Goal: Task Accomplishment & Management: Use online tool/utility

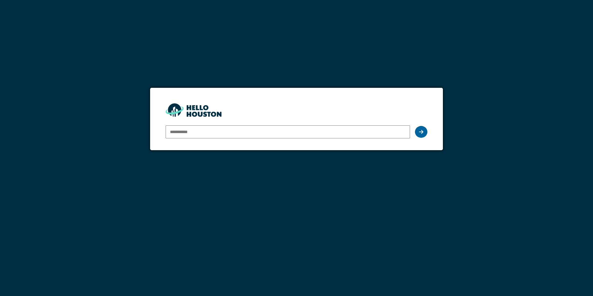
type input "**********"
click at [419, 134] on icon at bounding box center [421, 131] width 4 height 5
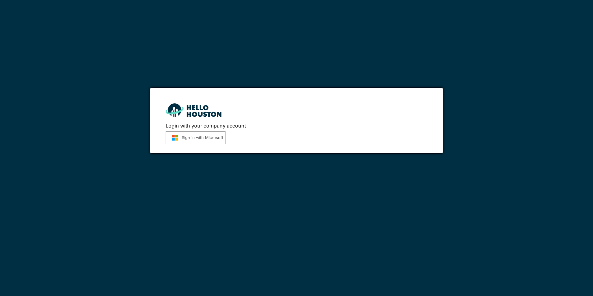
click at [193, 138] on button "Sign in with Microsoft" at bounding box center [196, 137] width 60 height 13
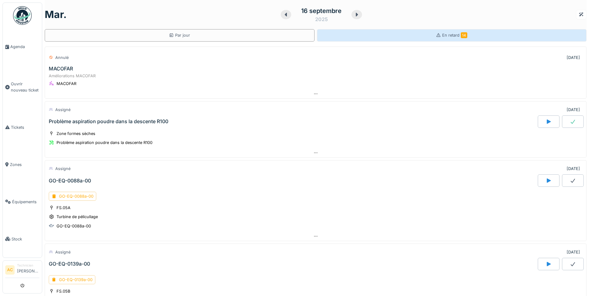
click at [461, 34] on span "14" at bounding box center [464, 35] width 7 height 6
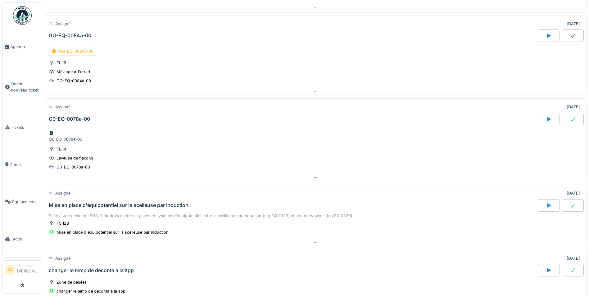
scroll to position [652, 0]
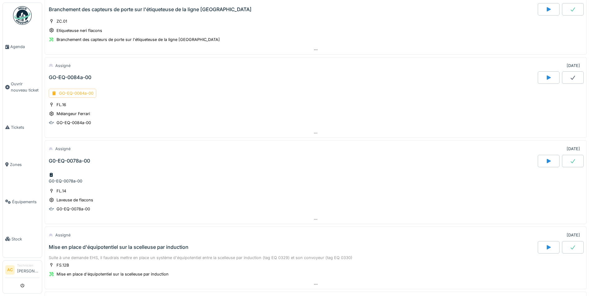
click at [75, 90] on div "GO-EQ-0084a-00" at bounding box center [72, 93] width 47 height 9
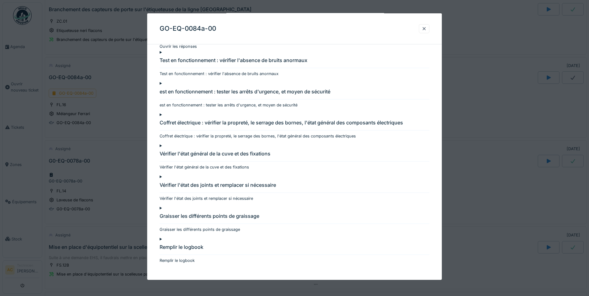
scroll to position [5, 0]
click at [426, 30] on div at bounding box center [423, 29] width 5 height 6
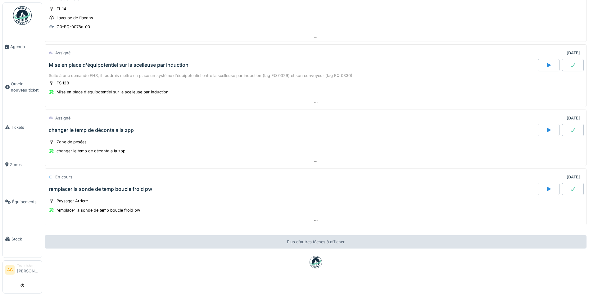
scroll to position [811, 0]
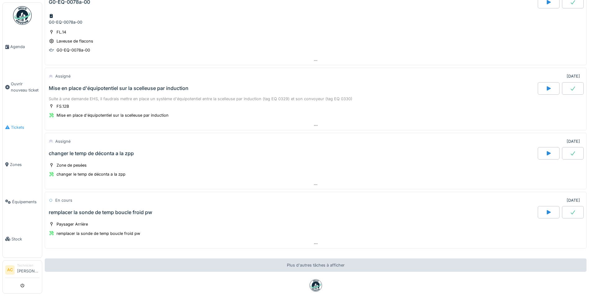
click at [16, 125] on span "Tickets" at bounding box center [25, 127] width 29 height 6
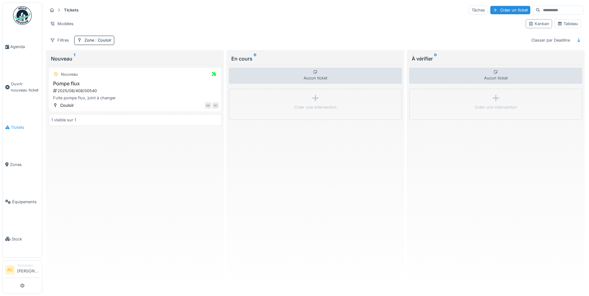
click at [14, 125] on span "Tickets" at bounding box center [25, 127] width 29 height 6
click at [95, 42] on span ": Couloir" at bounding box center [102, 40] width 17 height 5
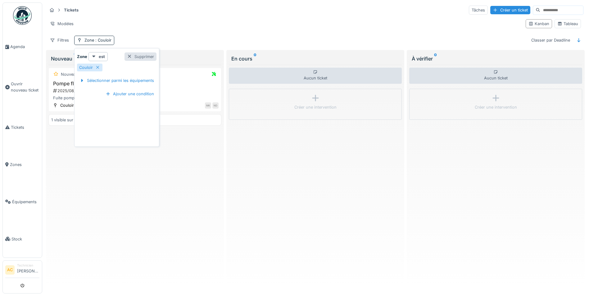
click at [144, 57] on div "Supprimer" at bounding box center [140, 56] width 32 height 8
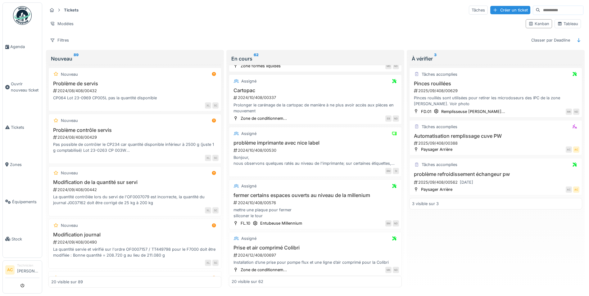
scroll to position [403, 0]
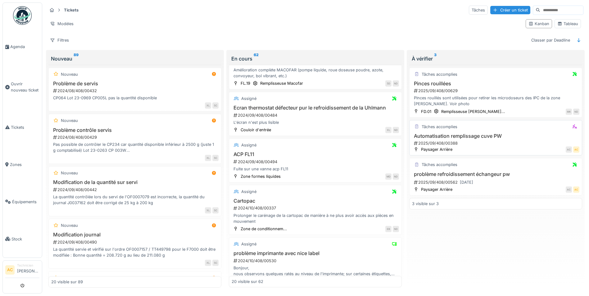
click at [463, 136] on h3 "Automatisation remplissage cuve PW" at bounding box center [495, 136] width 167 height 6
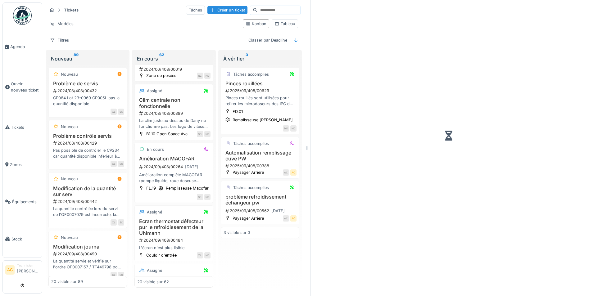
scroll to position [525, 0]
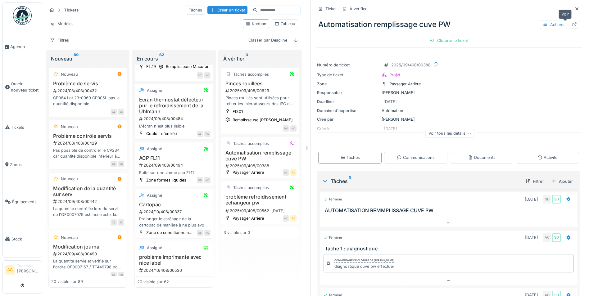
click at [572, 25] on icon at bounding box center [574, 24] width 5 height 4
click at [575, 7] on icon at bounding box center [576, 8] width 3 height 3
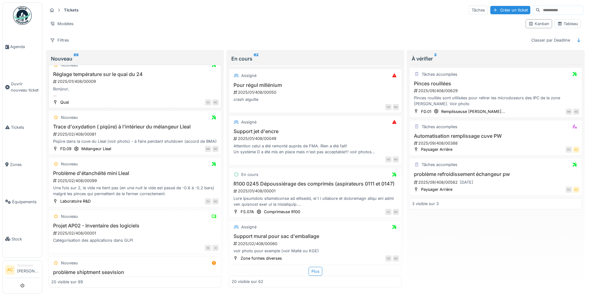
scroll to position [403, 0]
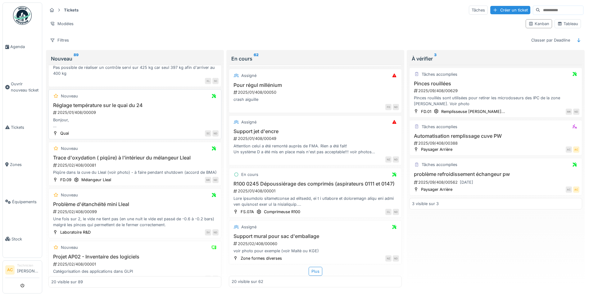
click at [70, 105] on h3 "Réglage température sur le quai du 24" at bounding box center [134, 105] width 167 height 6
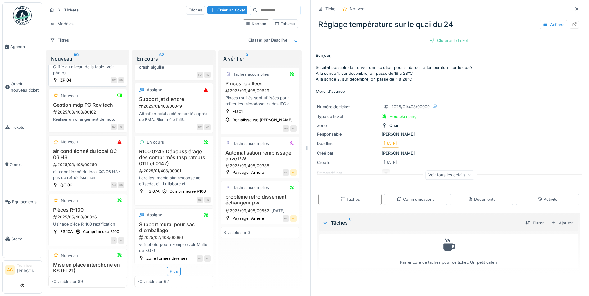
scroll to position [762, 0]
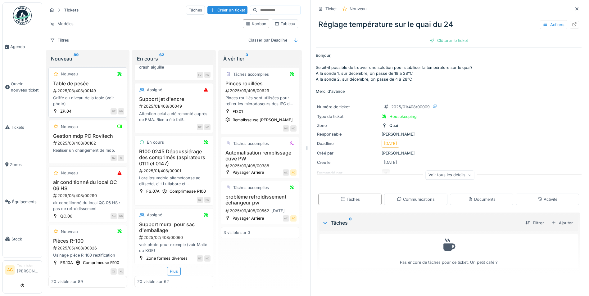
click at [68, 87] on h3 "Table de pesée" at bounding box center [87, 84] width 73 height 6
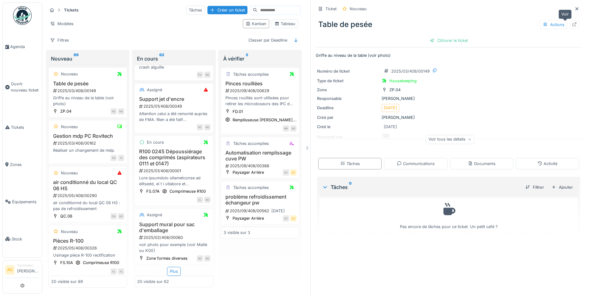
click at [572, 24] on icon at bounding box center [574, 24] width 4 height 4
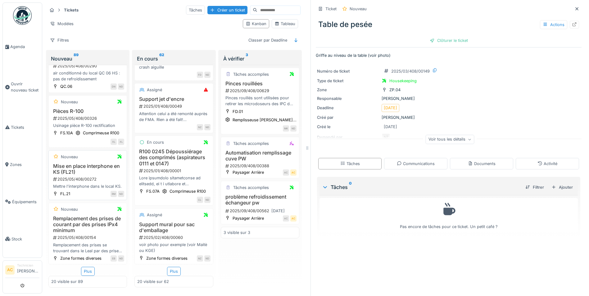
scroll to position [5, 0]
click at [75, 219] on h3 "Remplacement des prises de courant par des prises IPx4 minimum" at bounding box center [87, 225] width 73 height 18
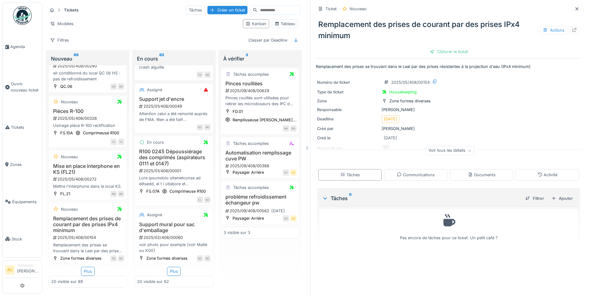
scroll to position [1072, 0]
click at [16, 124] on span "Tickets" at bounding box center [25, 127] width 29 height 6
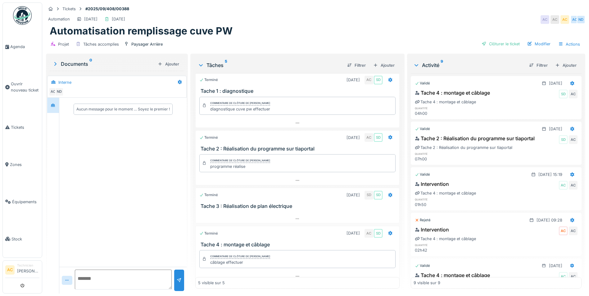
scroll to position [48, 0]
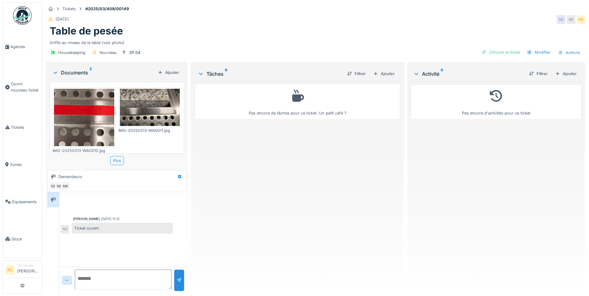
click at [146, 112] on img at bounding box center [150, 107] width 60 height 37
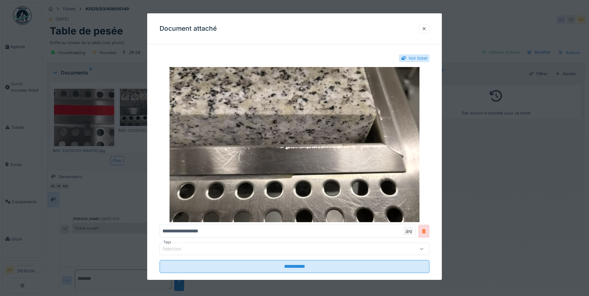
click at [99, 112] on div at bounding box center [294, 148] width 589 height 296
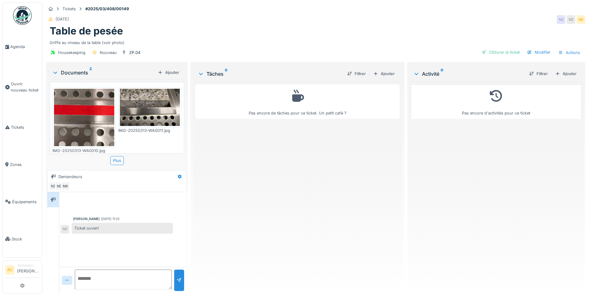
click at [91, 117] on img at bounding box center [84, 117] width 60 height 57
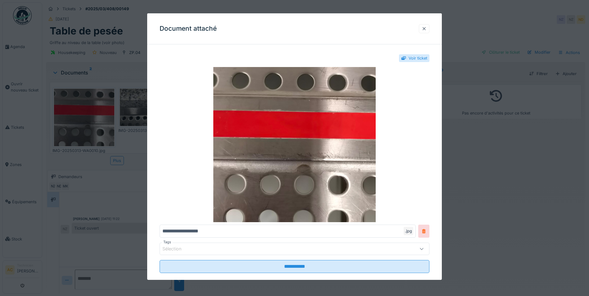
click at [426, 28] on div at bounding box center [423, 29] width 5 height 6
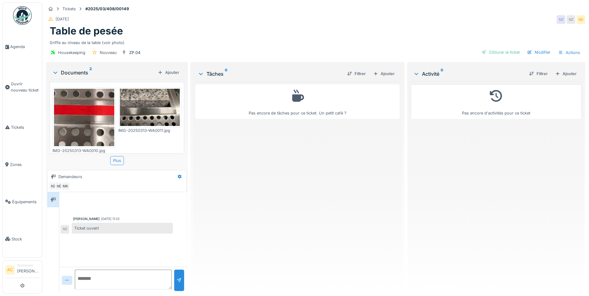
click at [160, 107] on img at bounding box center [150, 107] width 60 height 37
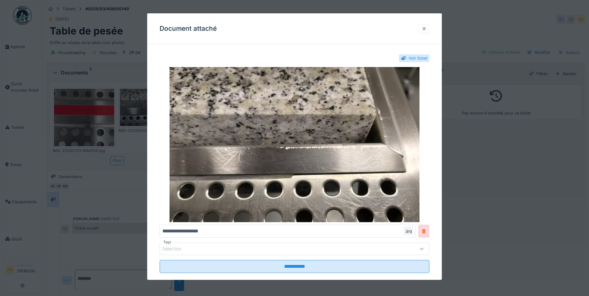
click at [426, 28] on div at bounding box center [423, 29] width 5 height 6
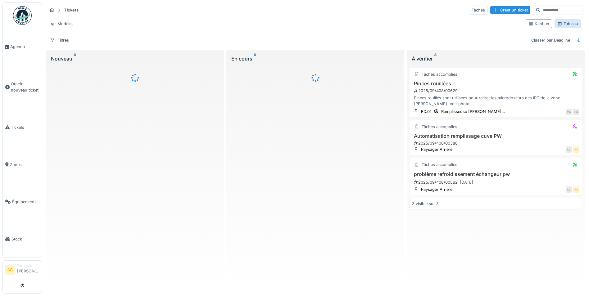
click at [560, 25] on div "Tableau" at bounding box center [567, 24] width 21 height 6
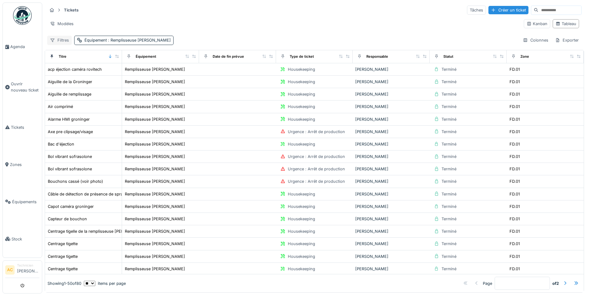
click at [61, 41] on div "Filtres" at bounding box center [59, 40] width 25 height 9
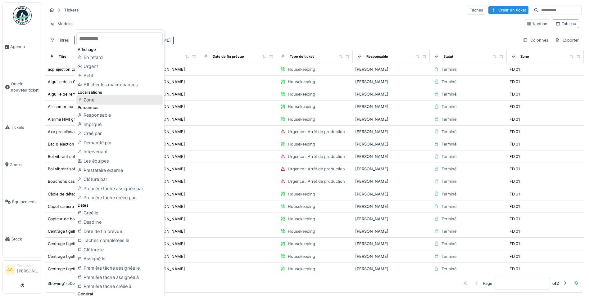
click at [96, 101] on div "Zone" at bounding box center [119, 99] width 86 height 9
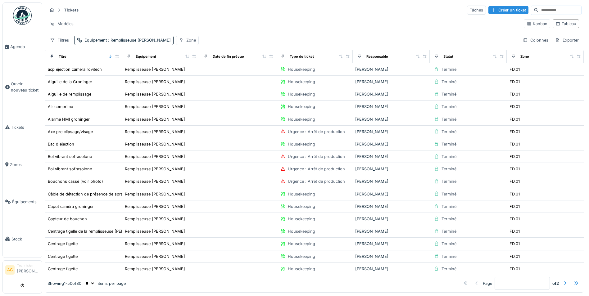
click at [186, 39] on div "Zone" at bounding box center [191, 40] width 10 height 6
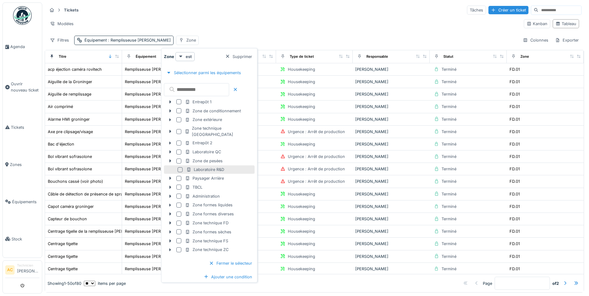
scroll to position [4, 0]
click at [178, 203] on div at bounding box center [178, 205] width 5 height 5
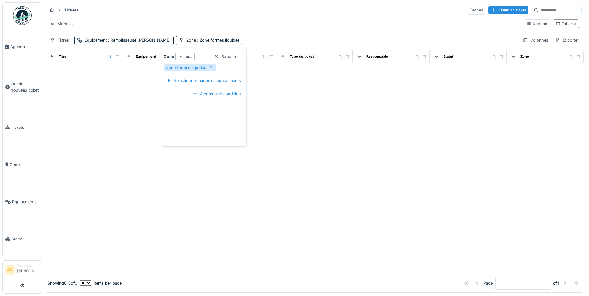
click at [300, 102] on div at bounding box center [314, 168] width 538 height 211
click at [196, 38] on span ": Zone formes liquides" at bounding box center [218, 40] width 44 height 5
click at [233, 54] on div "Supprimer" at bounding box center [227, 56] width 32 height 8
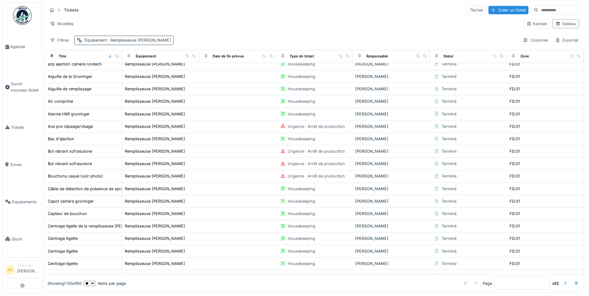
scroll to position [0, 0]
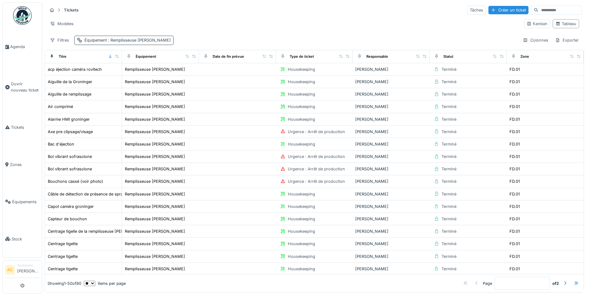
click at [146, 38] on span ": Remplisseuse [PERSON_NAME]" at bounding box center [139, 40] width 64 height 5
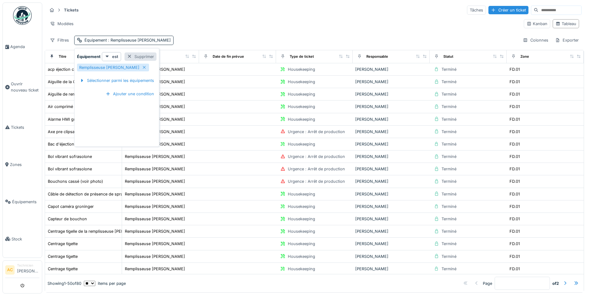
click at [141, 53] on div "Supprimer" at bounding box center [140, 56] width 32 height 8
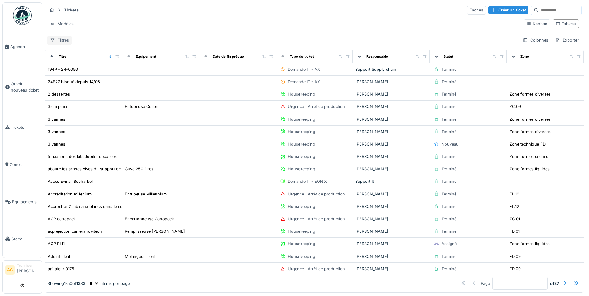
click at [61, 36] on div "Filtres" at bounding box center [59, 40] width 25 height 9
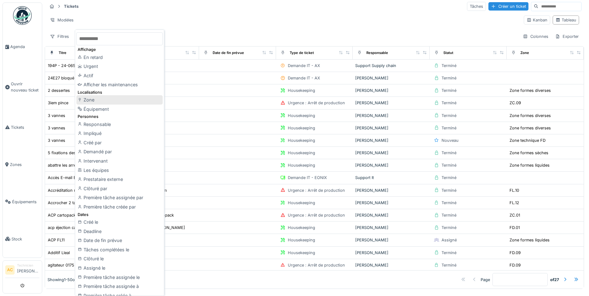
click at [111, 96] on div "Zone" at bounding box center [119, 99] width 86 height 9
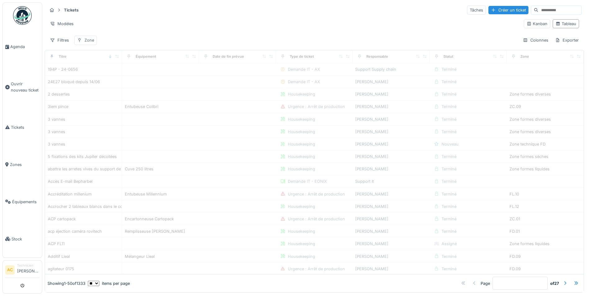
click at [86, 37] on div "Zone" at bounding box center [89, 40] width 10 height 6
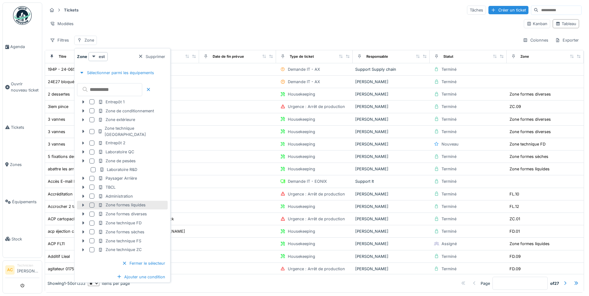
click at [92, 203] on div at bounding box center [91, 205] width 5 height 5
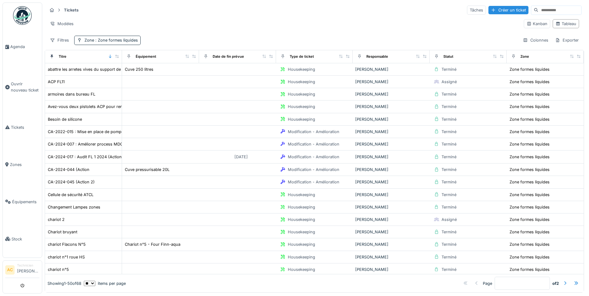
click at [236, 19] on div "Modèles" at bounding box center [282, 23] width 471 height 9
click at [110, 41] on span ": Zone formes liquides" at bounding box center [116, 40] width 44 height 5
click at [241, 6] on div "Tickets Tâches Créer un ticket" at bounding box center [314, 10] width 534 height 10
